Goal: Entertainment & Leisure: Browse casually

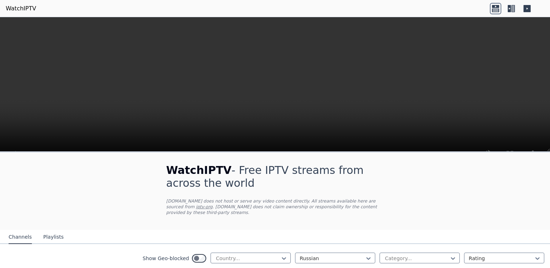
scroll to position [141, 0]
click at [369, 255] on div at bounding box center [368, 258] width 7 height 7
click at [286, 255] on icon at bounding box center [283, 258] width 7 height 7
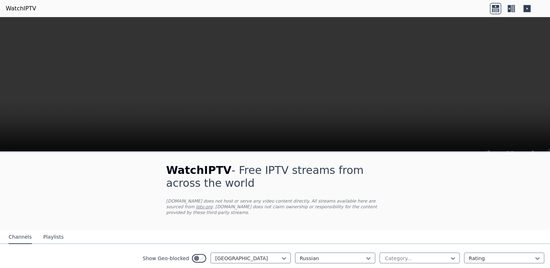
scroll to position [64, 0]
click at [286, 253] on div "[GEOGRAPHIC_DATA]" at bounding box center [251, 258] width 80 height 11
click at [213, 253] on div "[GEOGRAPHIC_DATA]" at bounding box center [251, 258] width 80 height 11
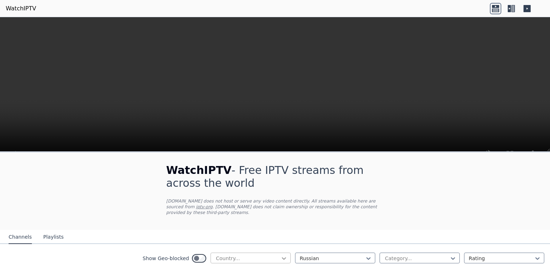
click at [284, 255] on icon at bounding box center [283, 258] width 7 height 7
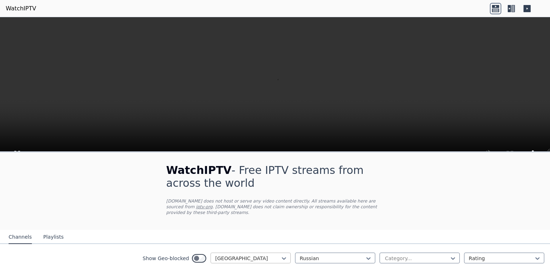
scroll to position [269, 0]
